Goal: Check status: Check status

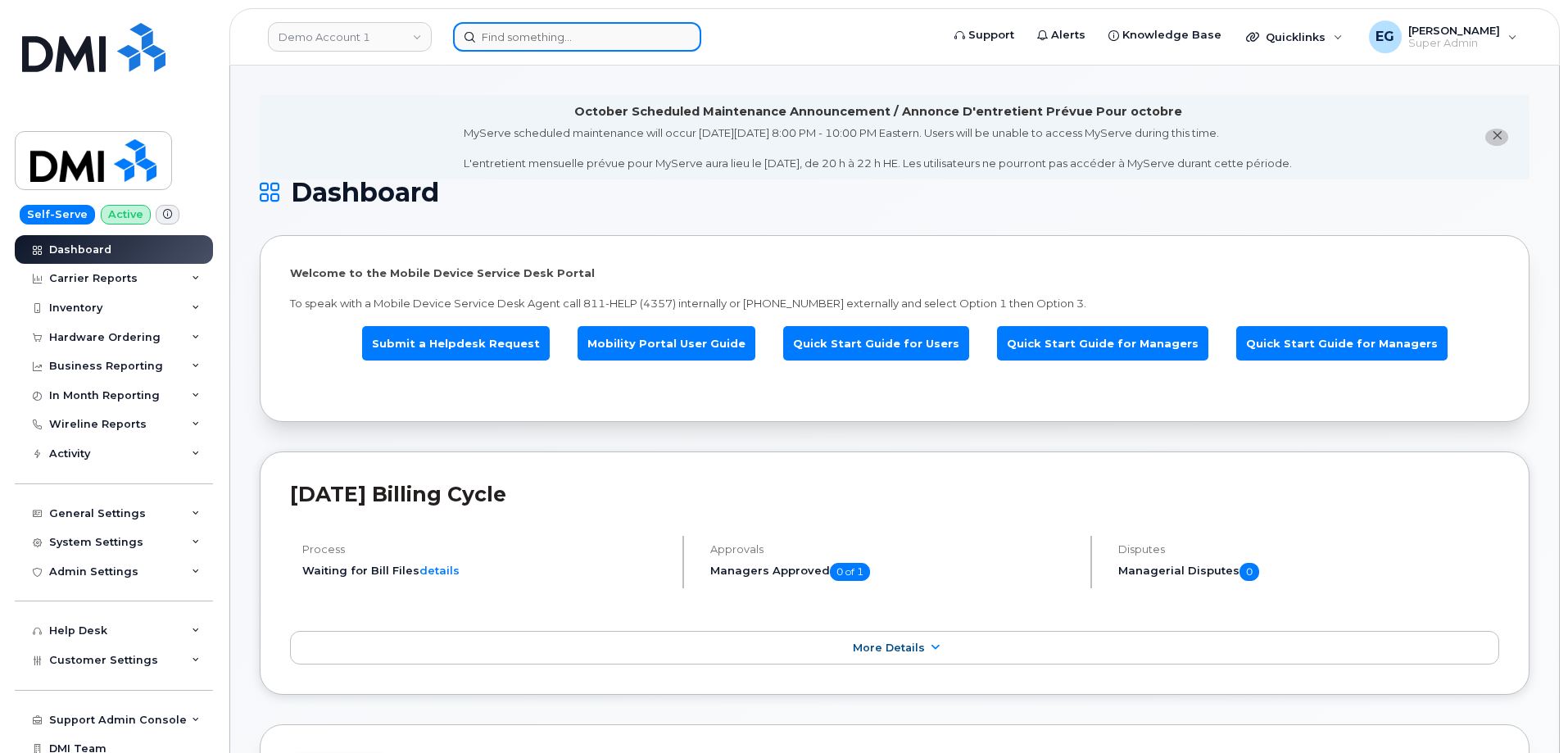
click at [623, 43] on input at bounding box center [577, 37] width 248 height 29
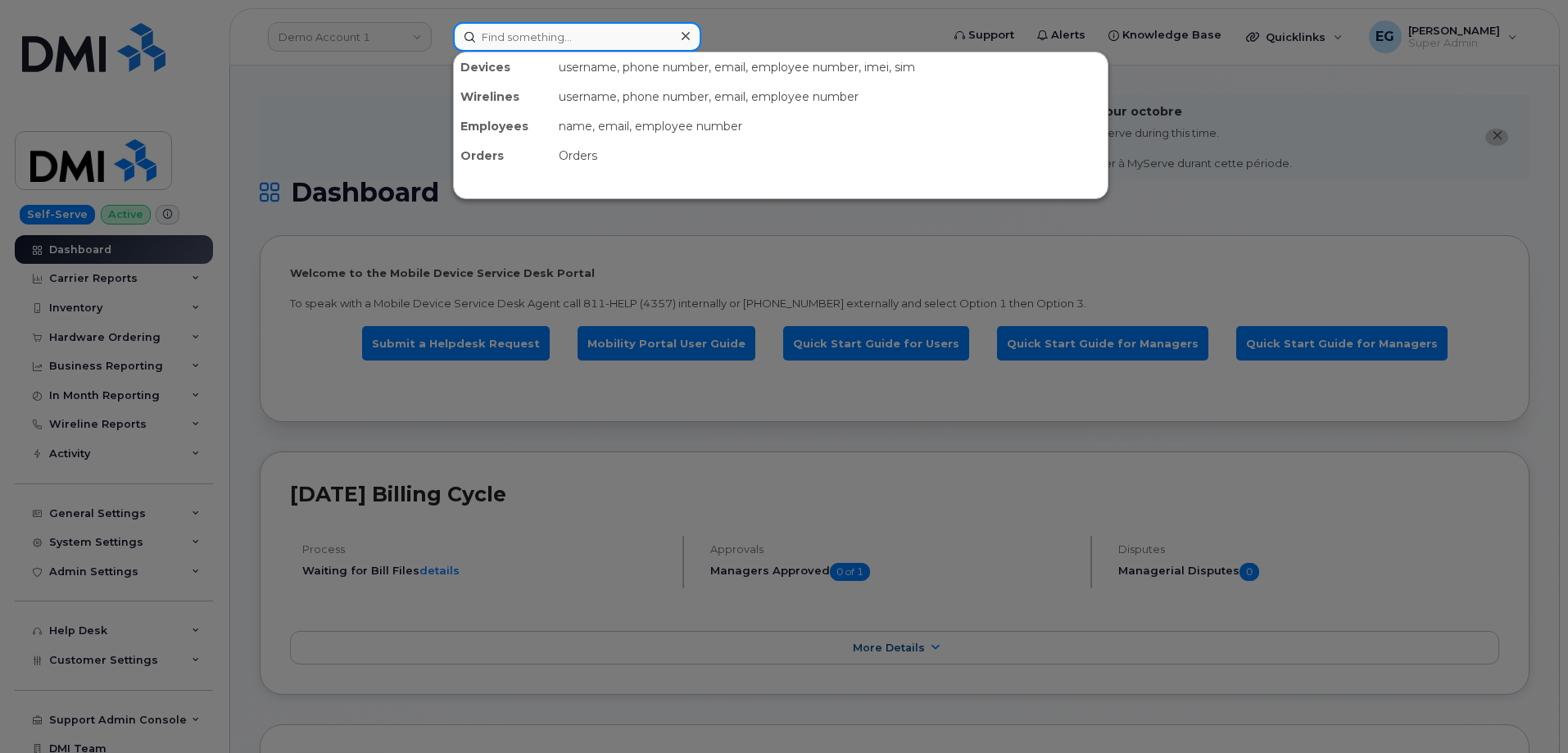
paste input "301729"
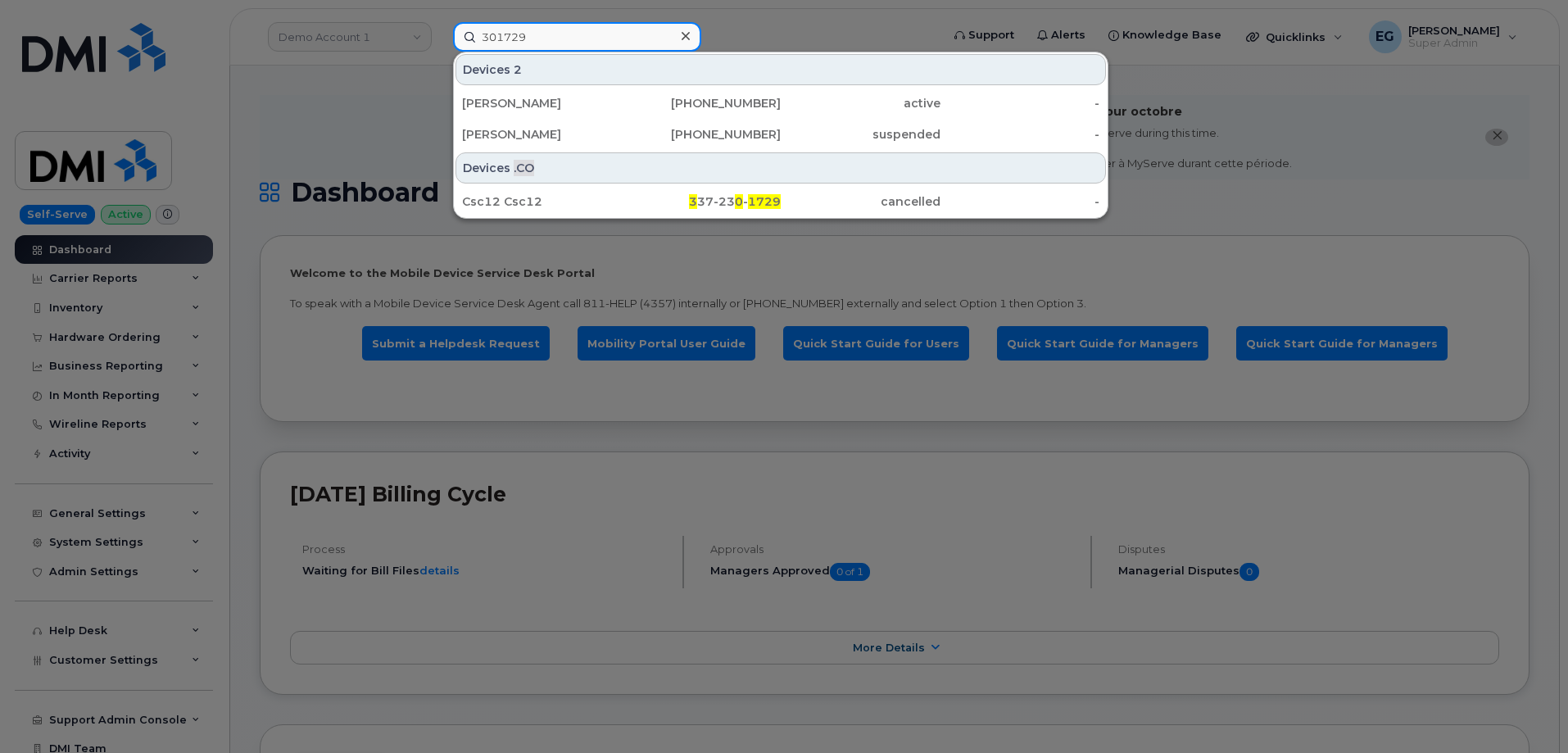
type input "301729"
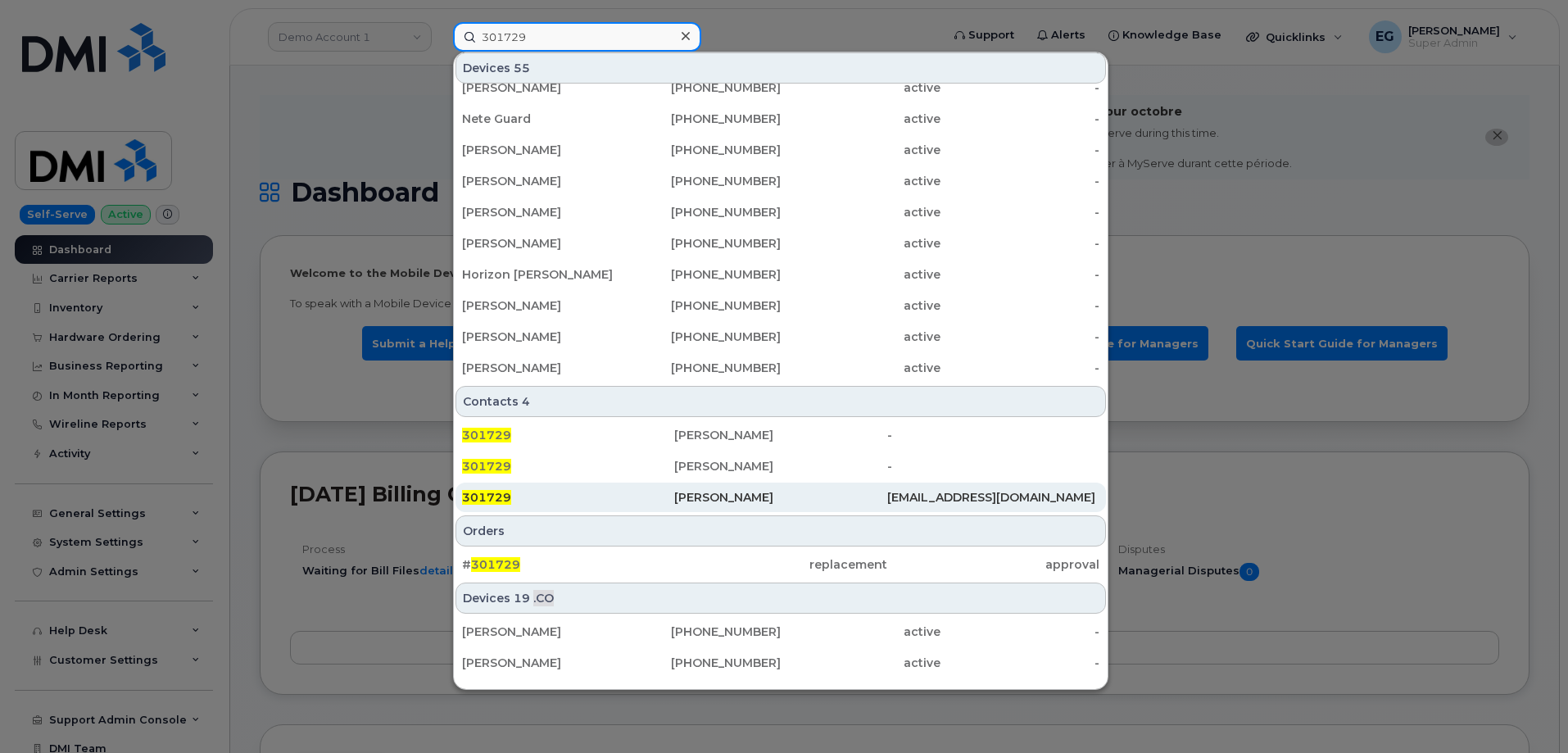
scroll to position [328, 0]
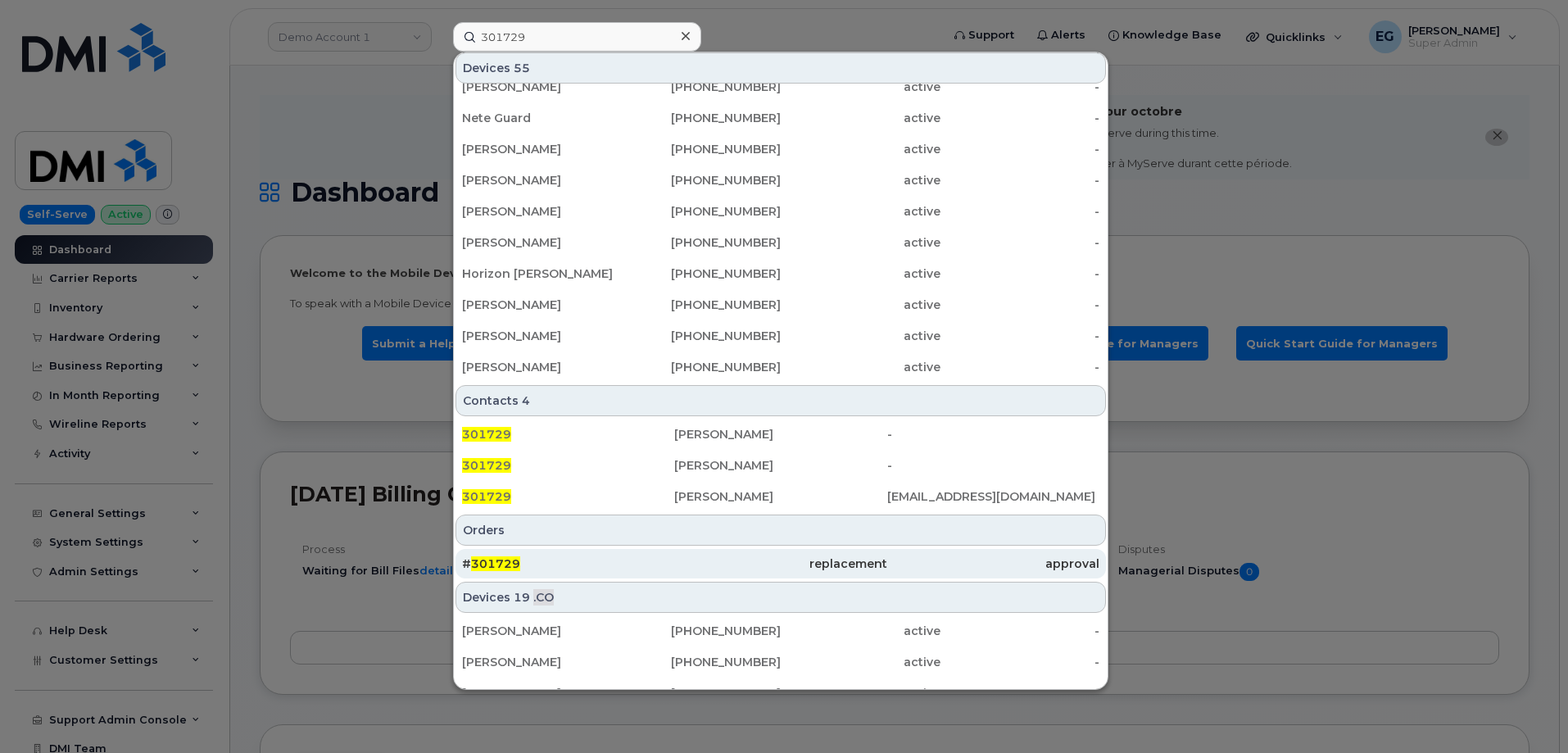
click at [505, 573] on div "# 301729" at bounding box center [567, 563] width 212 height 29
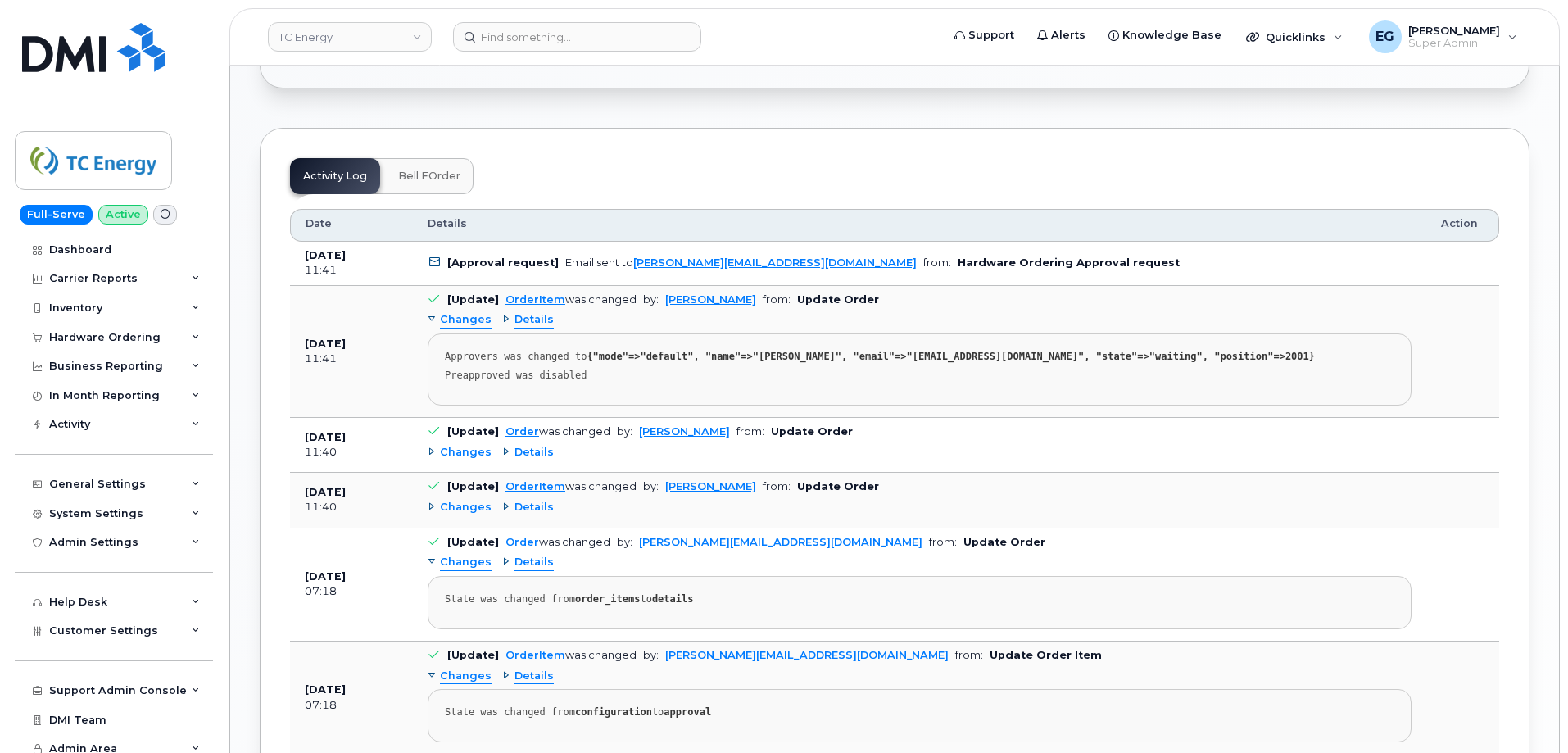
scroll to position [1066, 0]
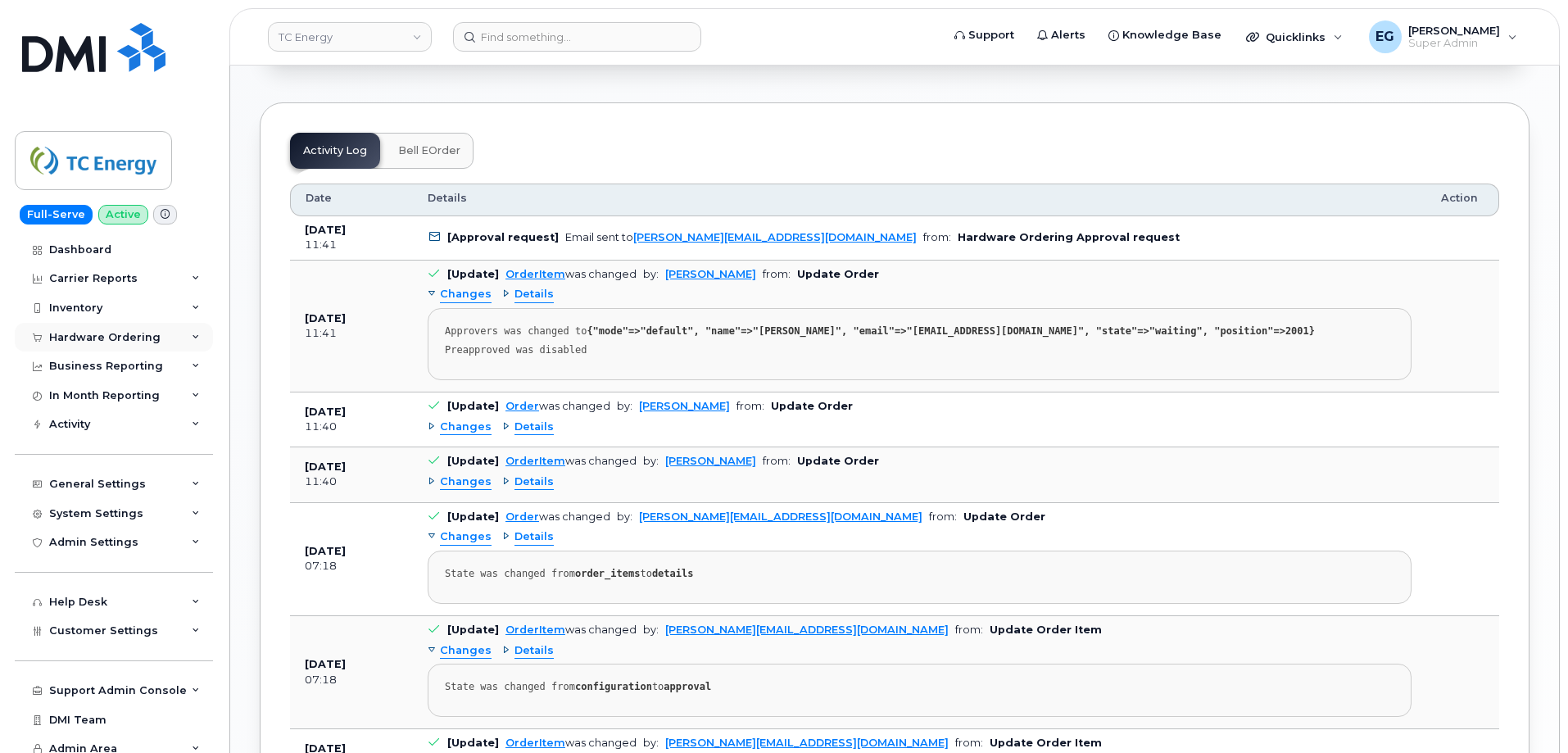
click at [95, 332] on div "Hardware Ordering" at bounding box center [105, 337] width 112 height 13
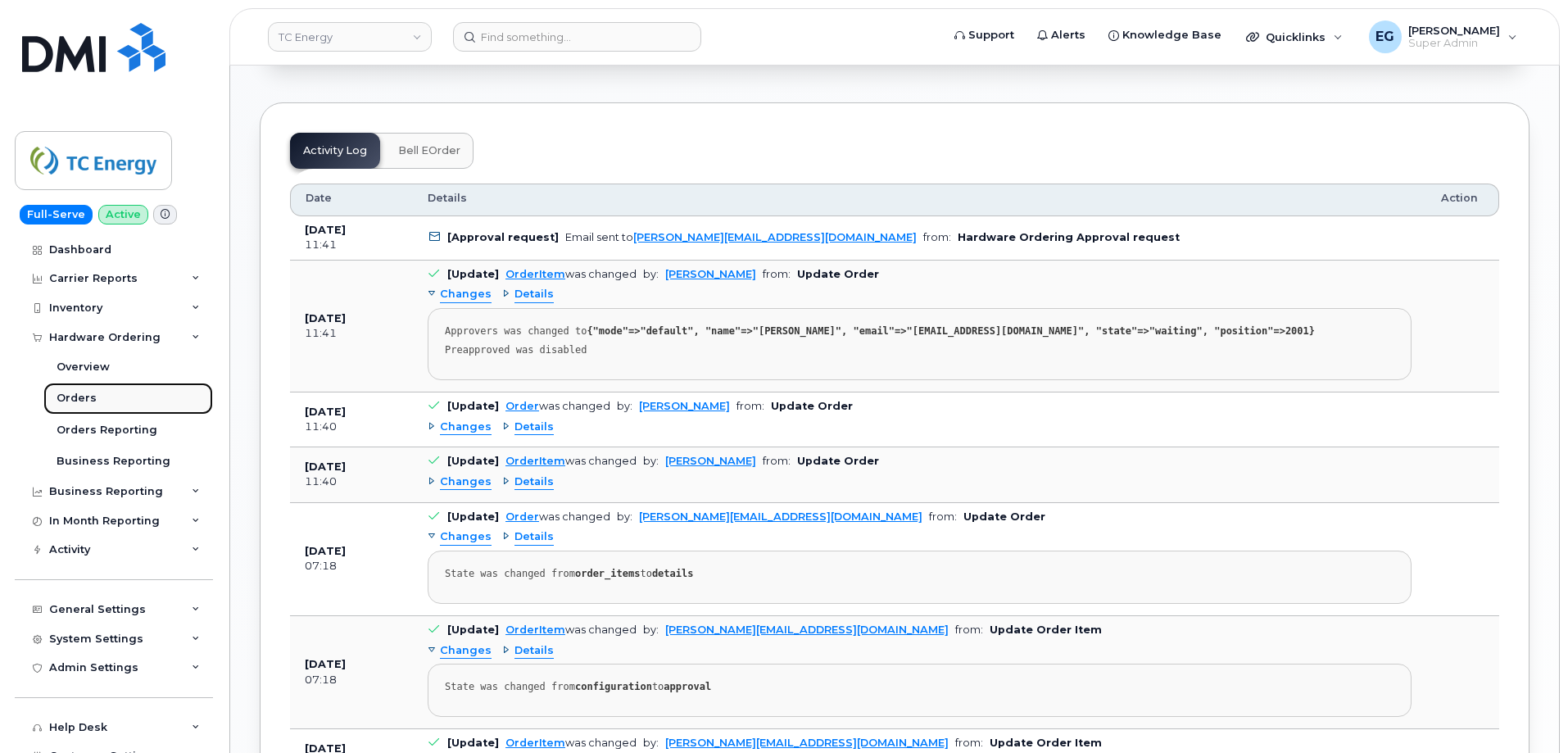
click at [82, 400] on div "Orders" at bounding box center [76, 398] width 40 height 15
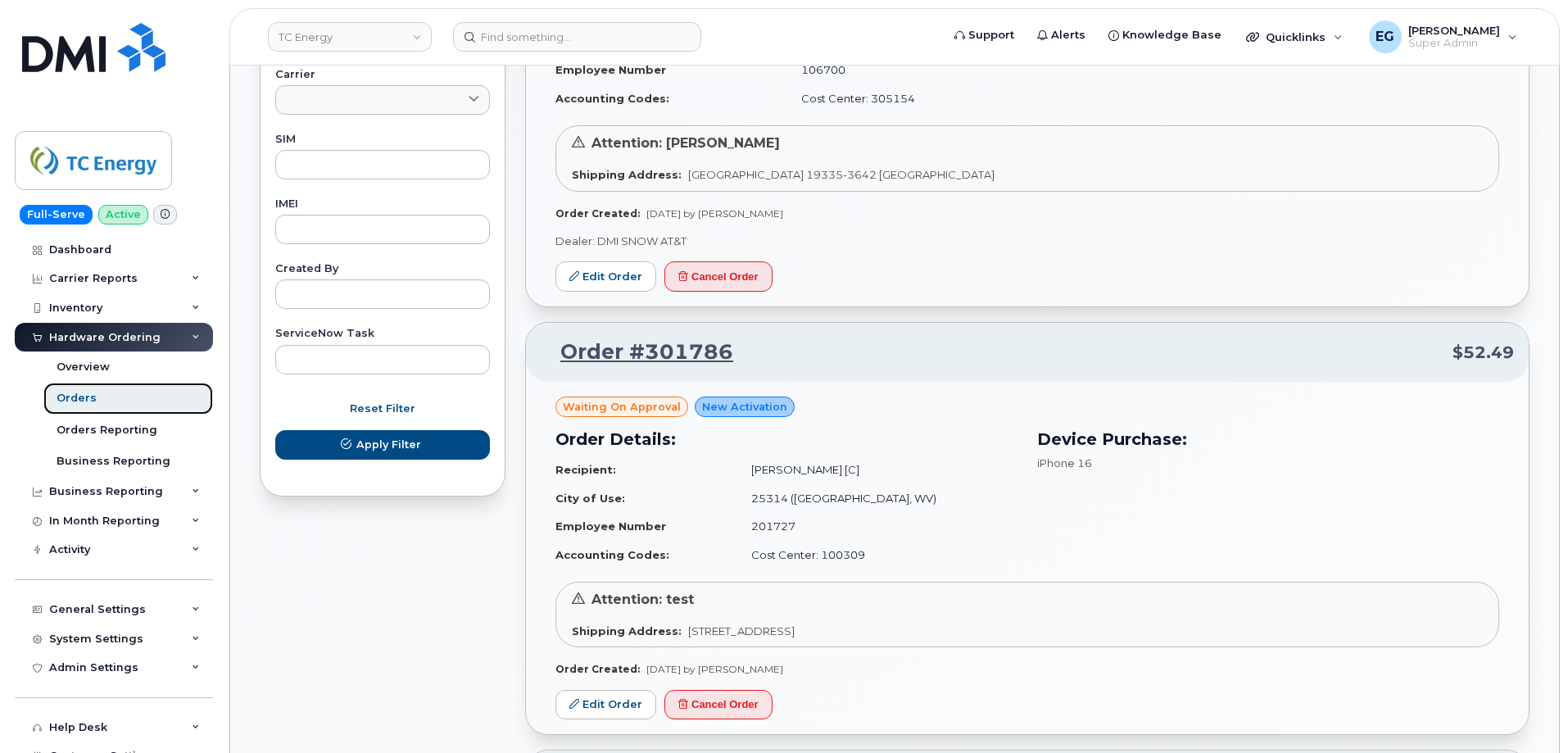
scroll to position [819, 0]
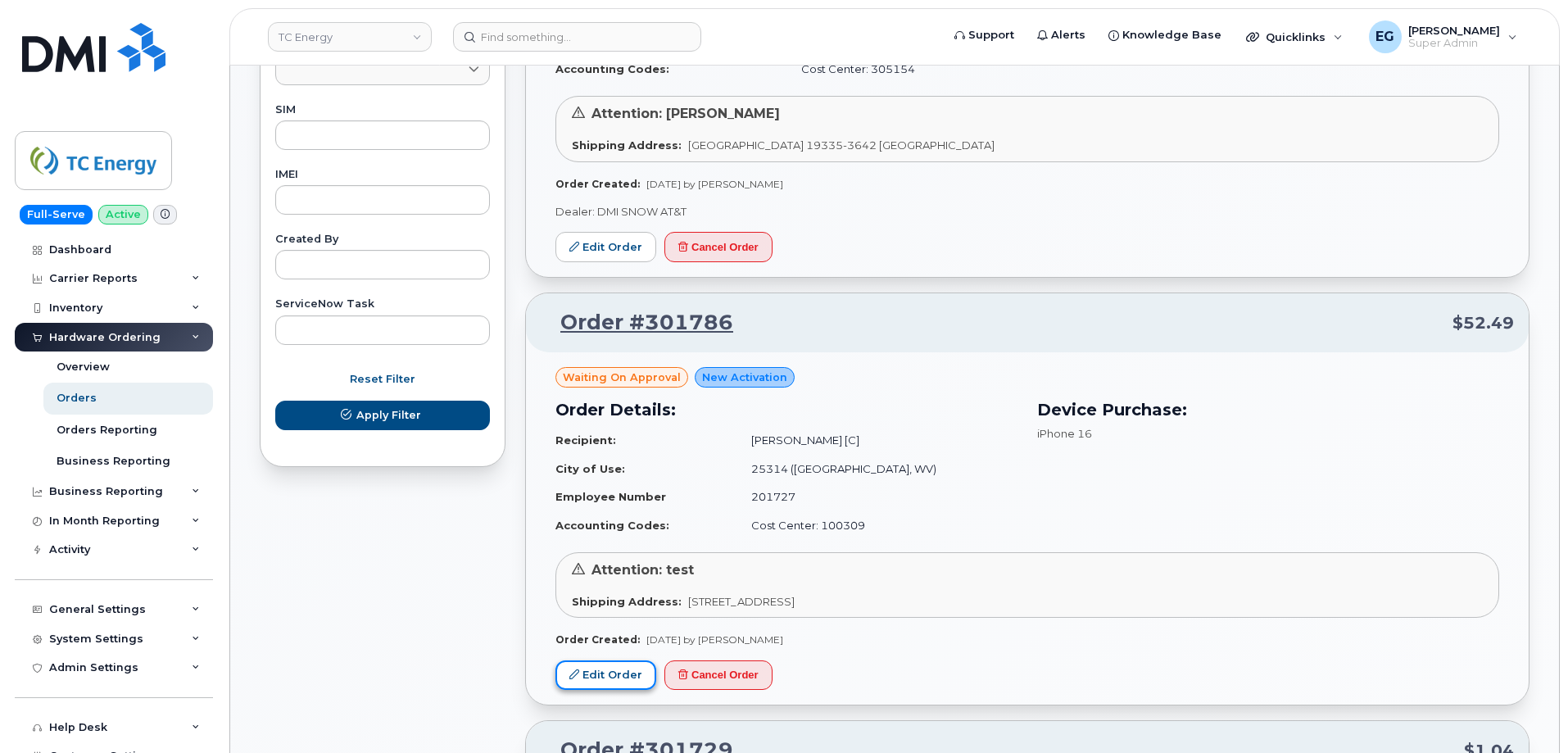
click at [608, 674] on link "Edit Order" at bounding box center [605, 675] width 100 height 30
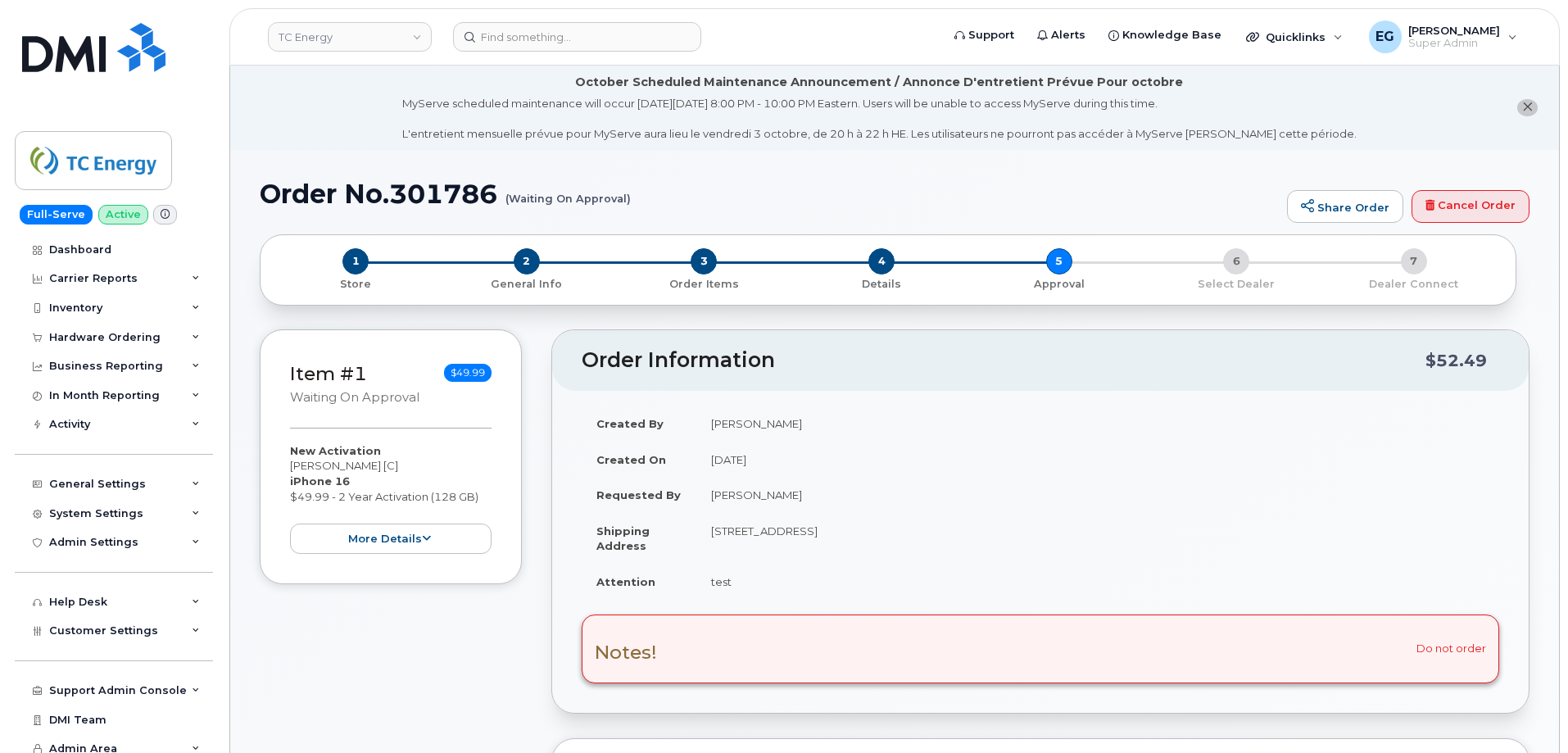
click at [450, 180] on h1 "Order No.301786 (Waiting On Approval)" at bounding box center [769, 193] width 1019 height 28
click at [449, 180] on h1 "Order No.301786 (Waiting On Approval)" at bounding box center [769, 193] width 1019 height 28
copy h1 "301786"
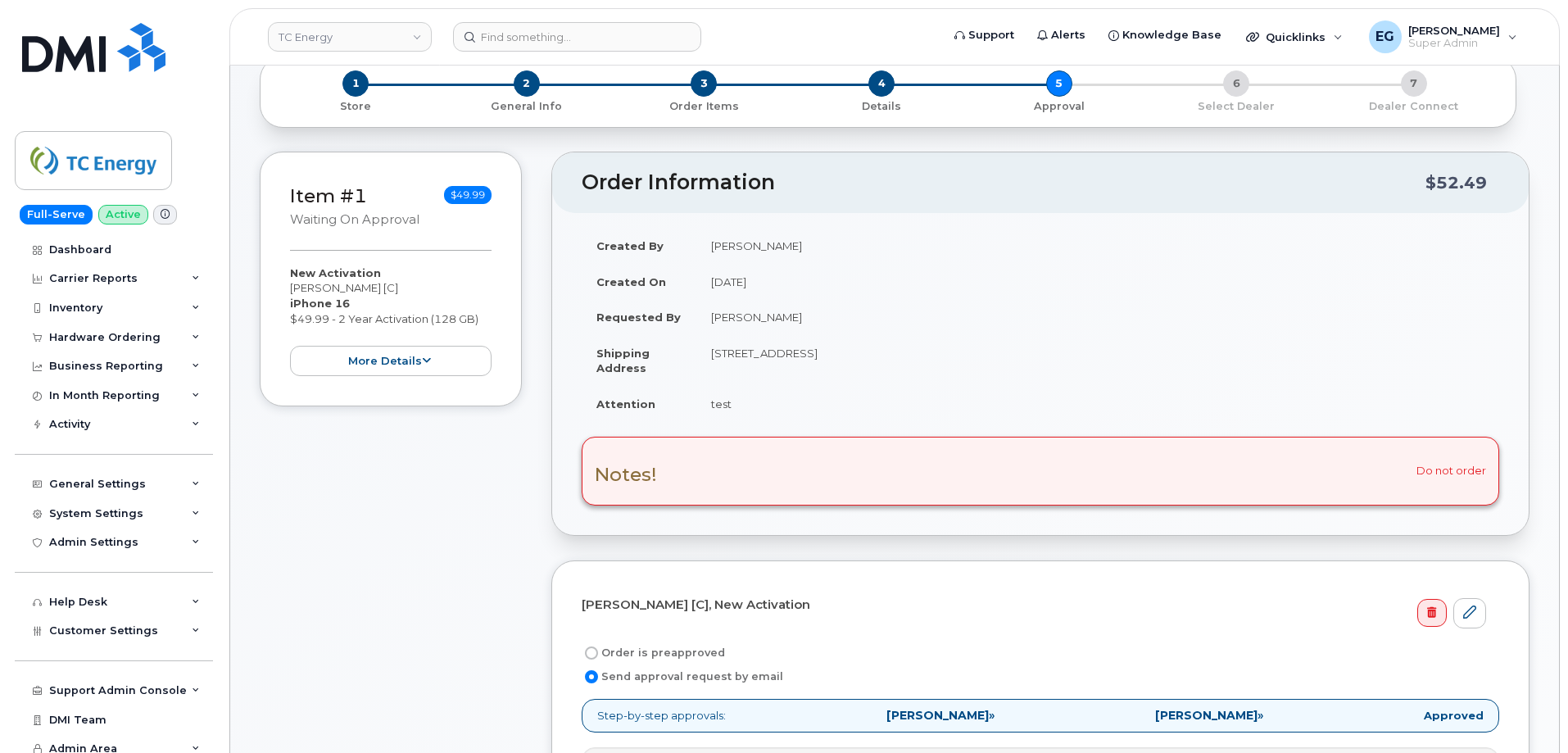
scroll to position [164, 0]
